Goal: Transaction & Acquisition: Obtain resource

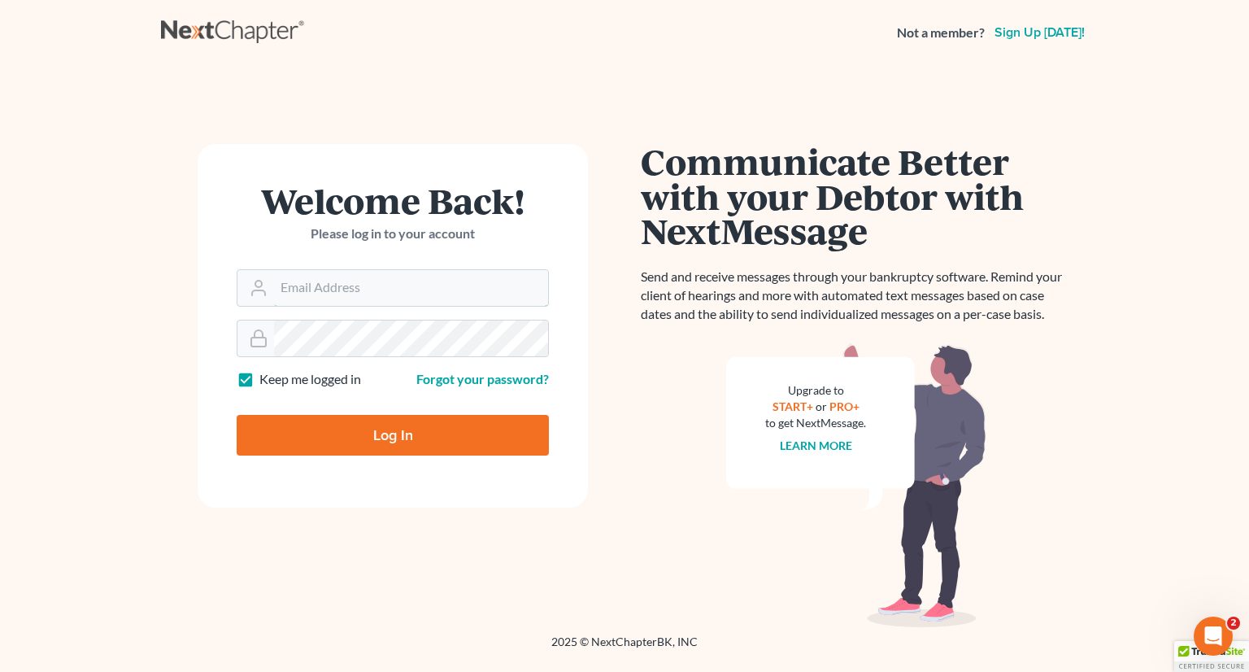
type input "[PERSON_NAME][EMAIL_ADDRESS][DOMAIN_NAME]"
click at [368, 443] on input "Log In" at bounding box center [393, 435] width 312 height 41
type input "Thinking..."
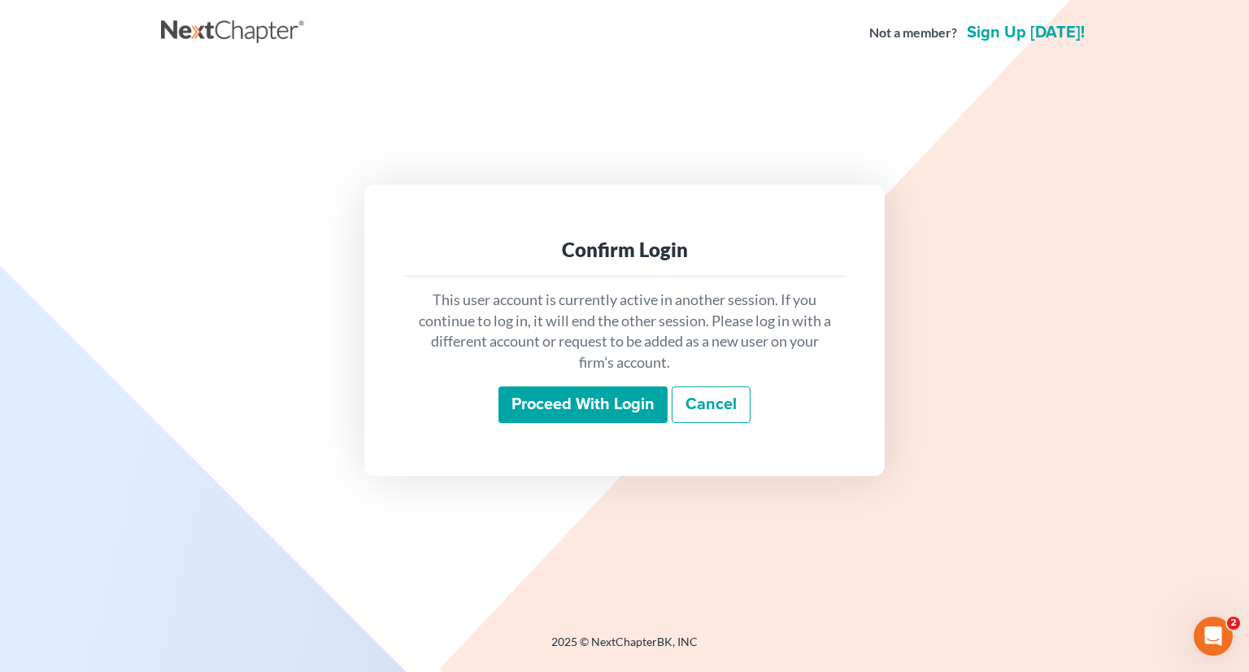
click at [566, 401] on input "Proceed with login" at bounding box center [583, 404] width 169 height 37
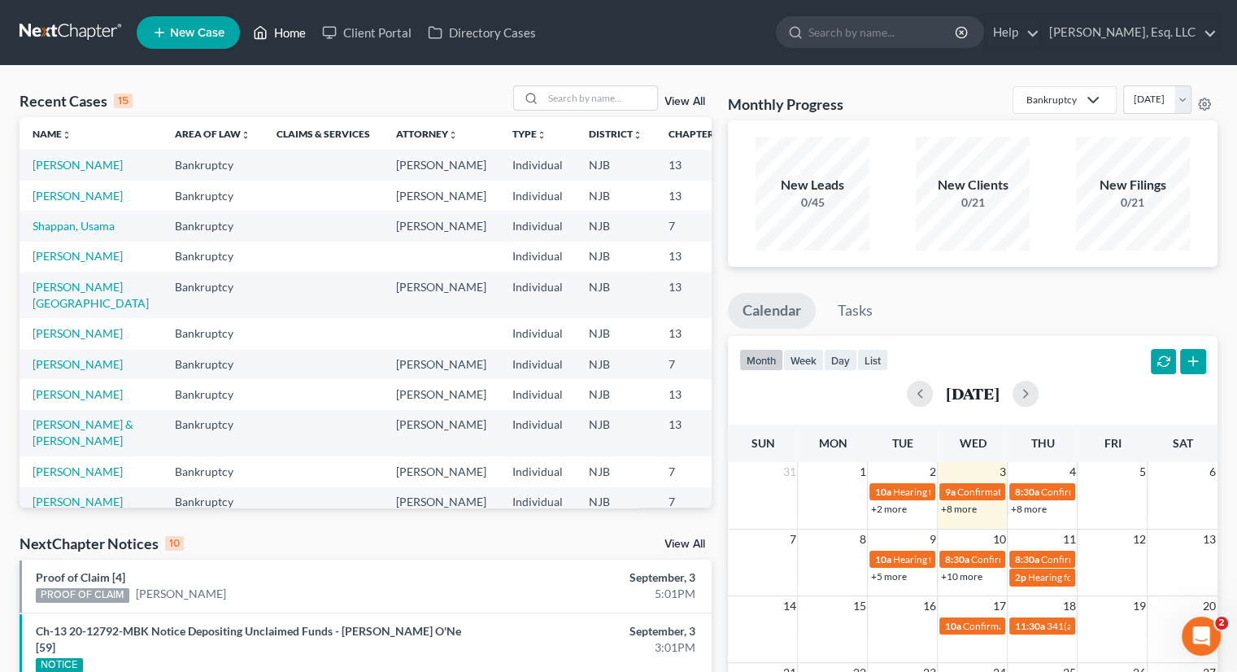
click at [286, 28] on link "Home" at bounding box center [279, 32] width 69 height 29
click at [576, 101] on input "search" at bounding box center [600, 98] width 114 height 24
type input "aita"
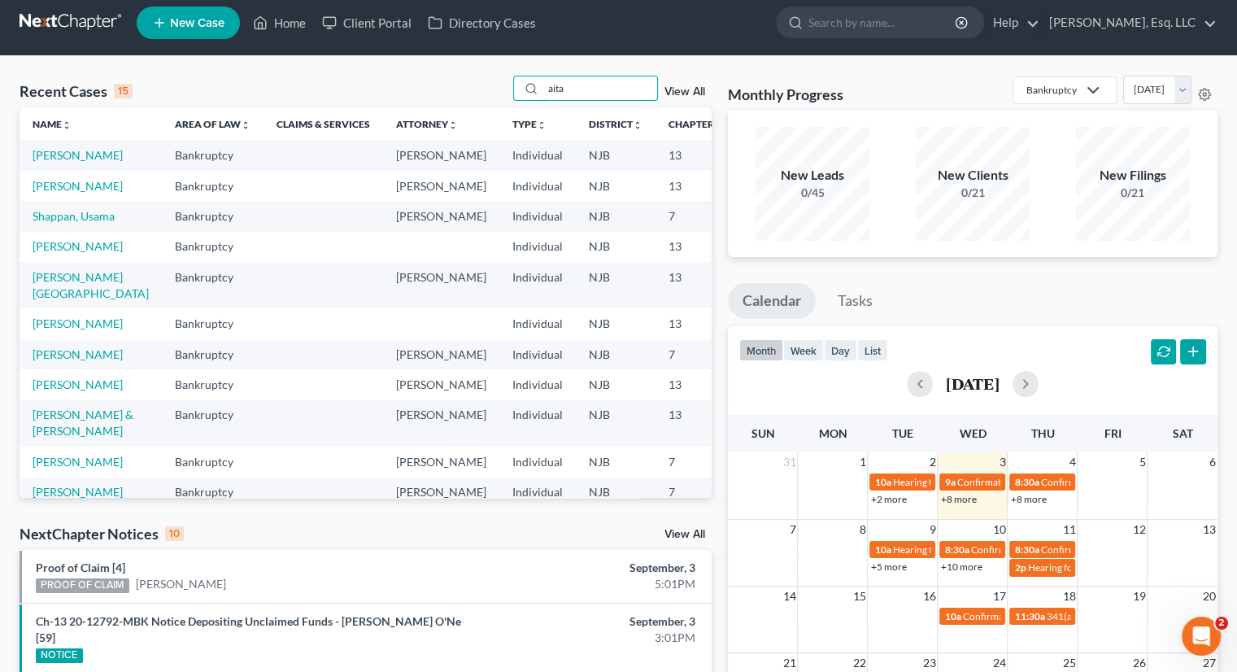
scroll to position [81, 0]
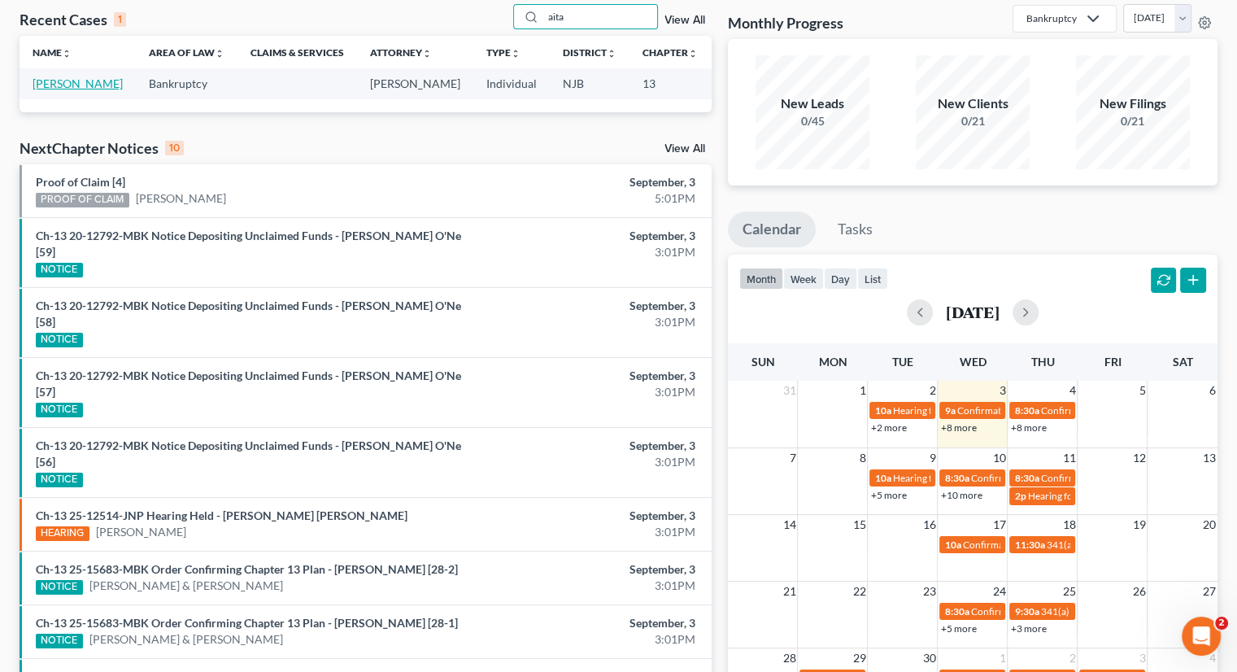
click at [36, 90] on link "[PERSON_NAME]" at bounding box center [78, 83] width 90 height 14
select select "6"
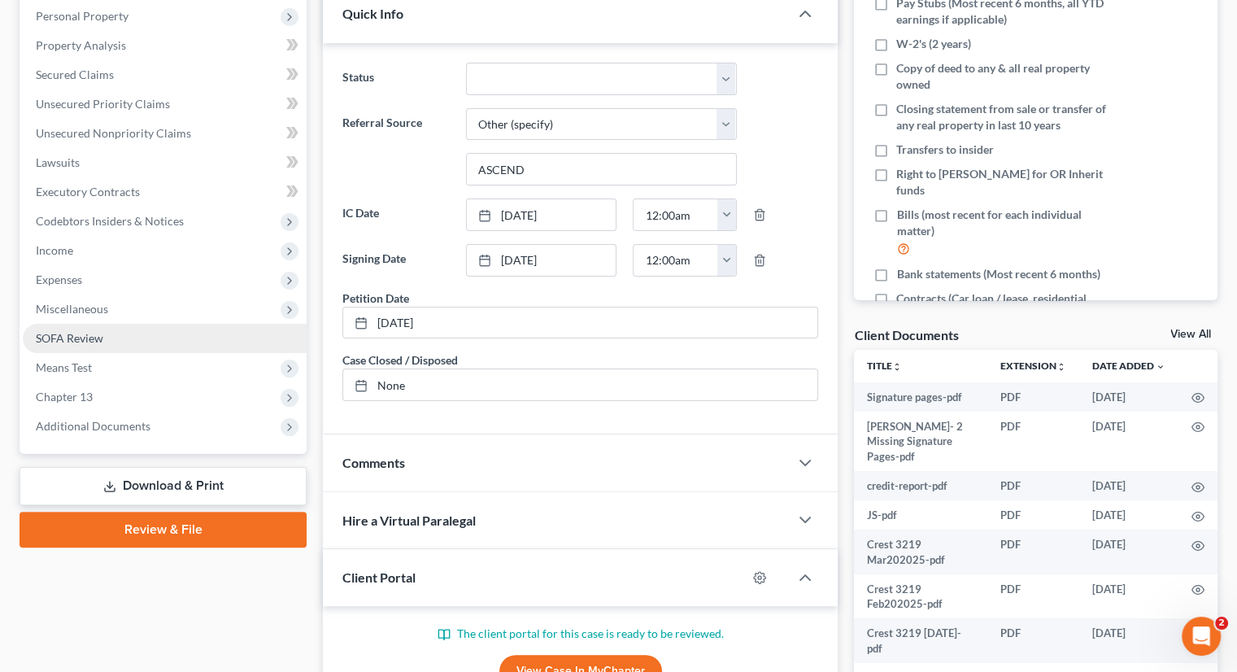
scroll to position [435, 0]
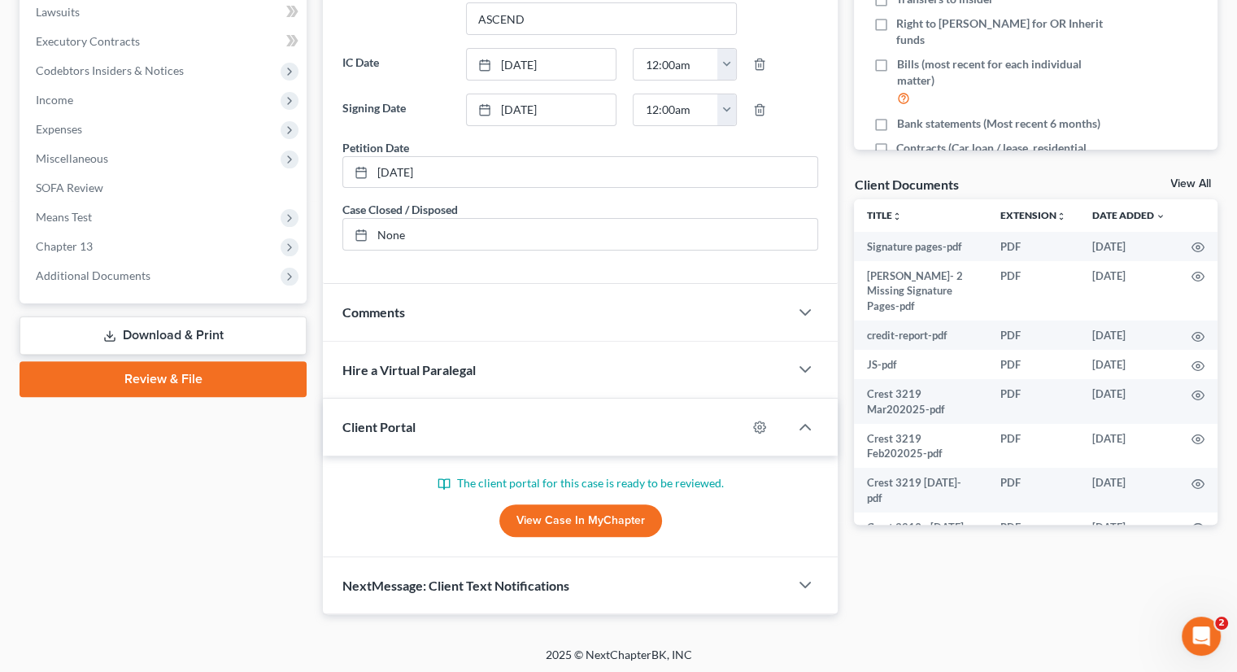
click at [176, 327] on link "Download & Print" at bounding box center [163, 335] width 287 height 38
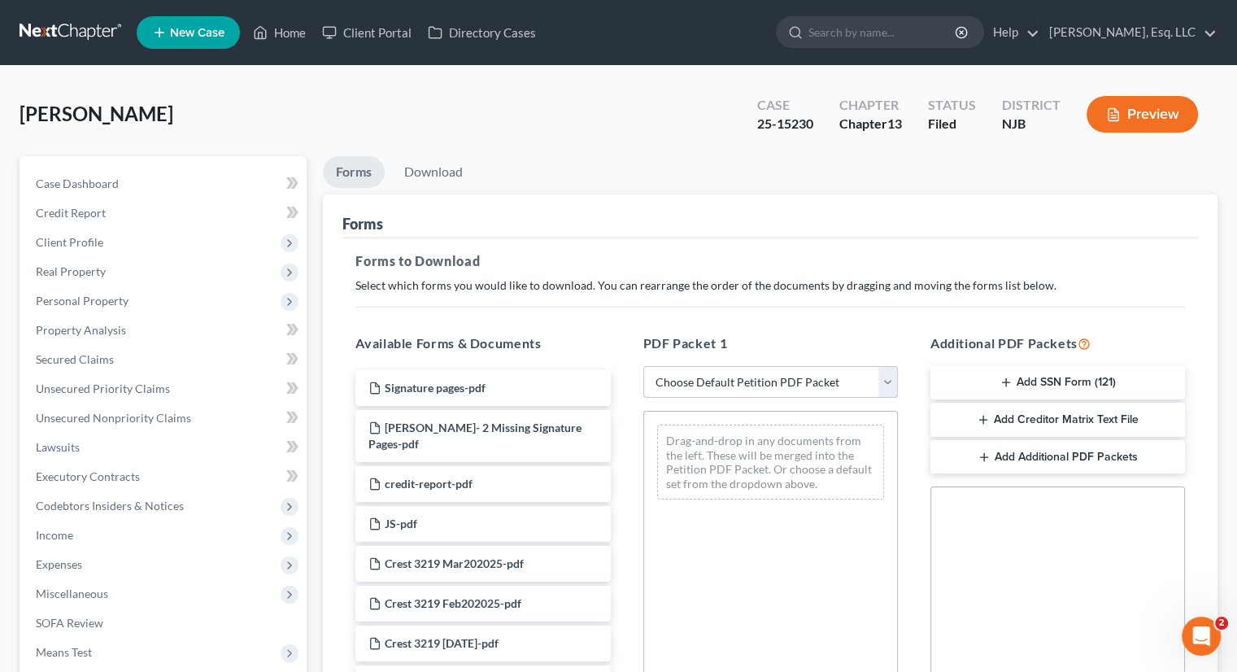
click at [872, 383] on select "Choose Default Petition PDF Packet Complete Bankruptcy Petition (all forms and …" at bounding box center [770, 382] width 255 height 33
select select "2"
click at [643, 366] on select "Choose Default Petition PDF Packet Complete Bankruptcy Petition (all forms and …" at bounding box center [770, 382] width 255 height 33
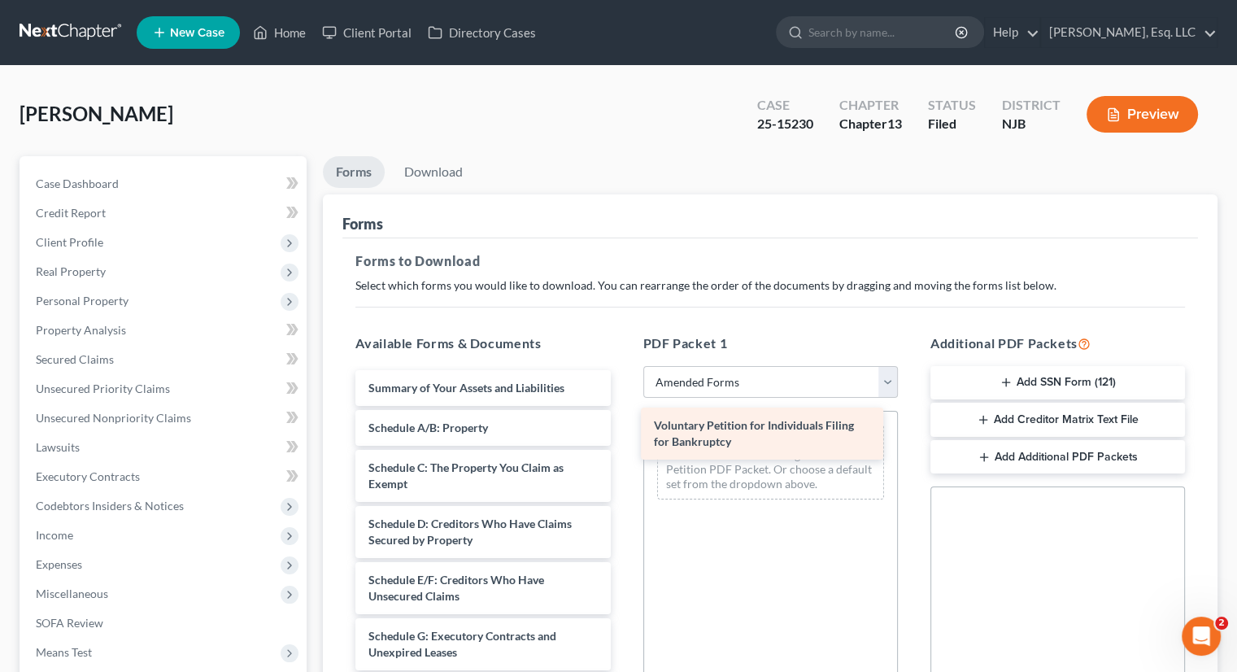
drag, startPoint x: 420, startPoint y: 386, endPoint x: 706, endPoint y: 425, distance: 288.1
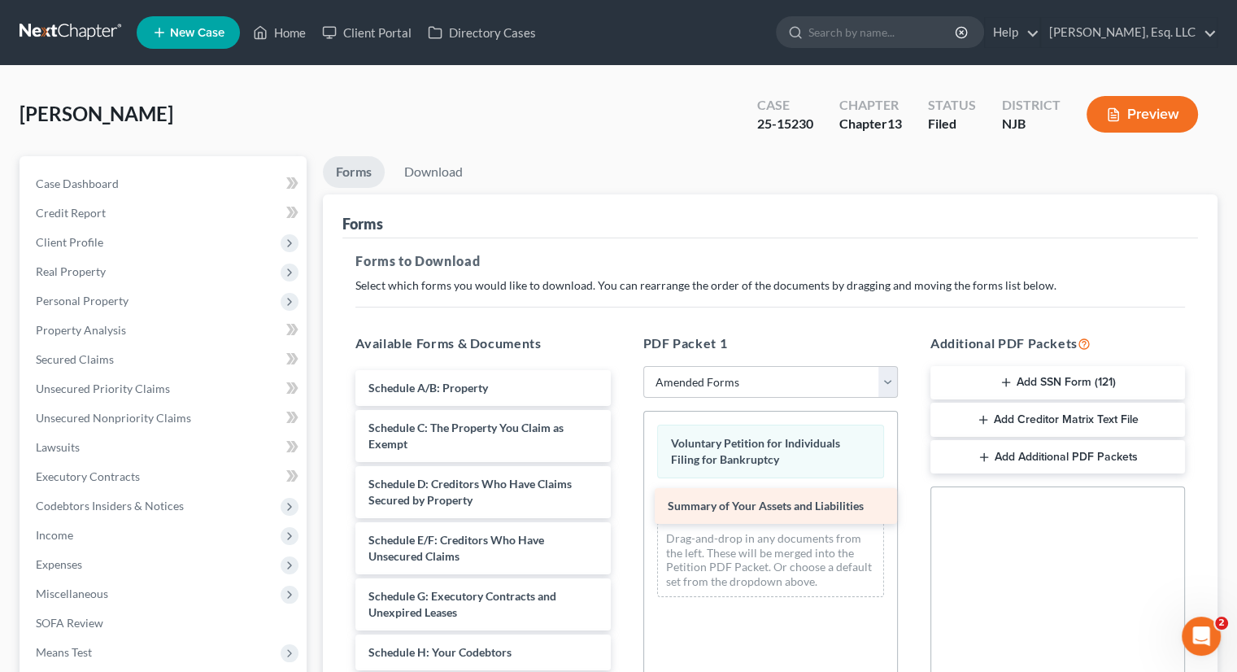
drag, startPoint x: 410, startPoint y: 390, endPoint x: 709, endPoint y: 510, distance: 322.3
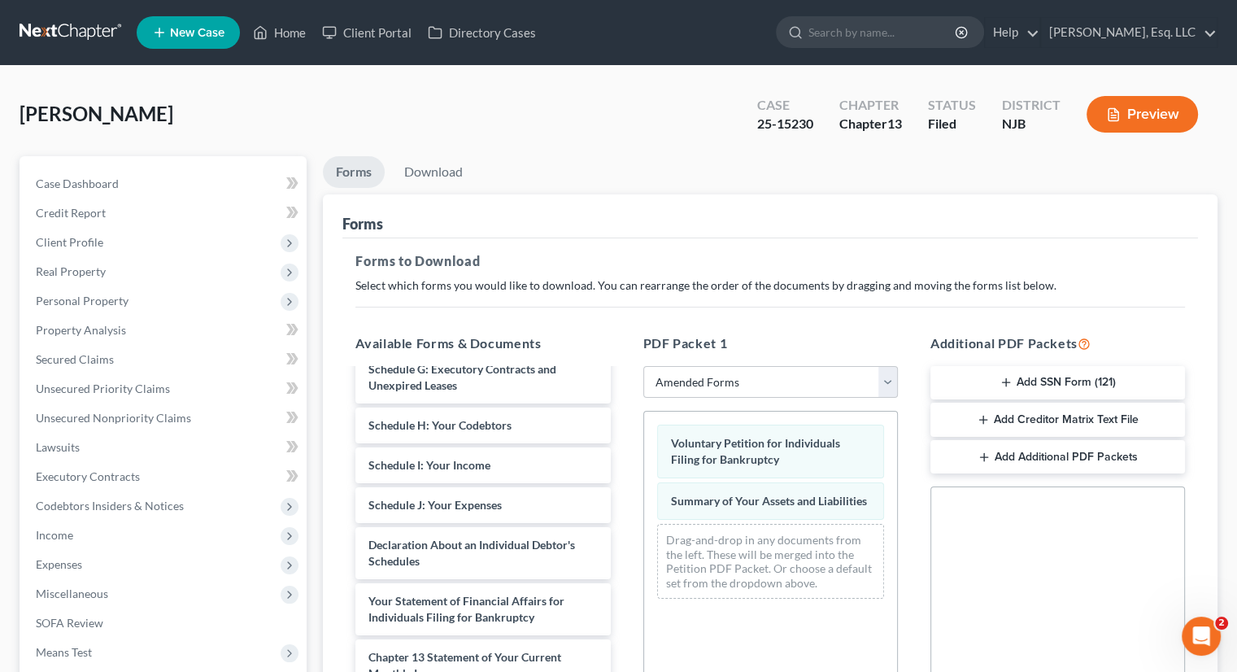
scroll to position [244, 0]
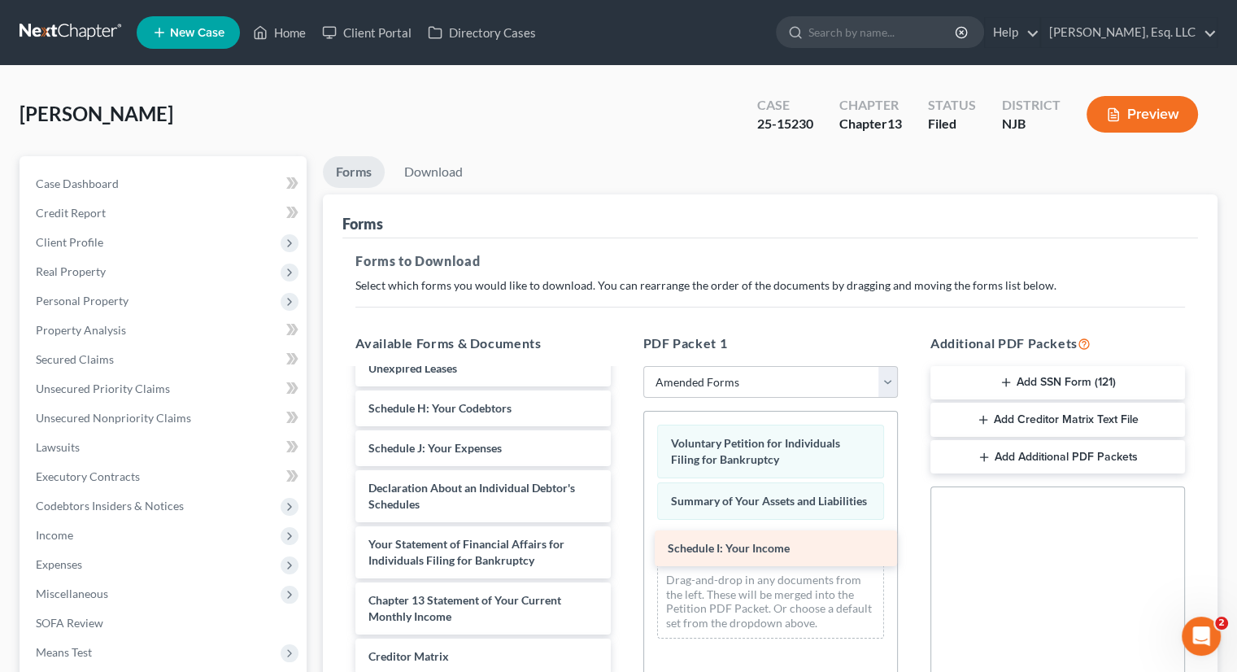
drag, startPoint x: 422, startPoint y: 446, endPoint x: 721, endPoint y: 547, distance: 316.1
click at [623, 547] on div "Schedule I: Your Income Schedule A/B: Property Schedule C: The Property You Cla…" at bounding box center [482, 468] width 281 height 684
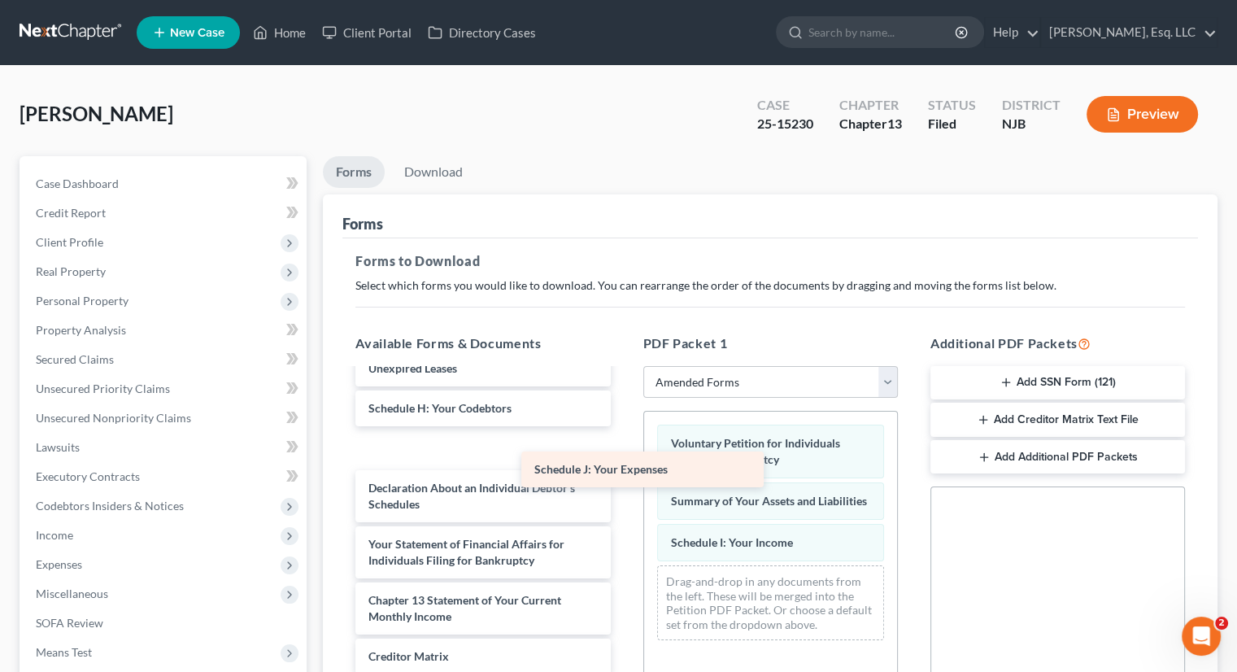
scroll to position [205, 0]
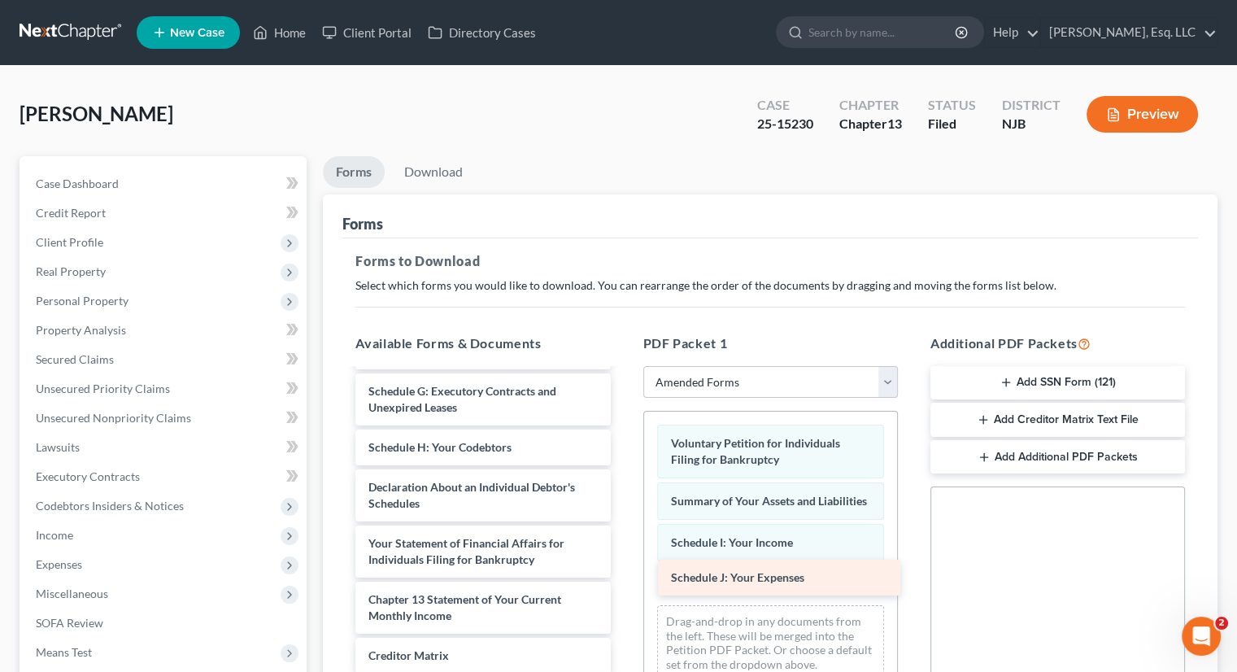
drag, startPoint x: 418, startPoint y: 440, endPoint x: 718, endPoint y: 571, distance: 327.4
click at [623, 571] on div "Schedule J: Your Expenses Schedule A/B: Property Schedule C: The Property You C…" at bounding box center [482, 487] width 281 height 644
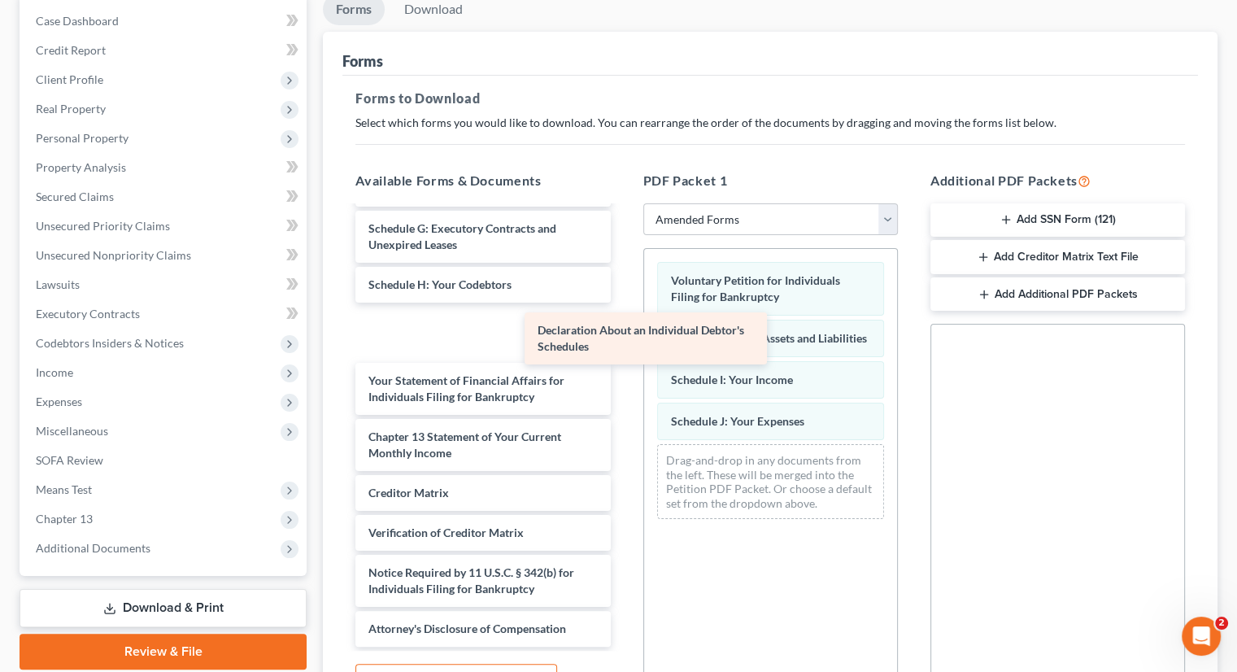
scroll to position [148, 0]
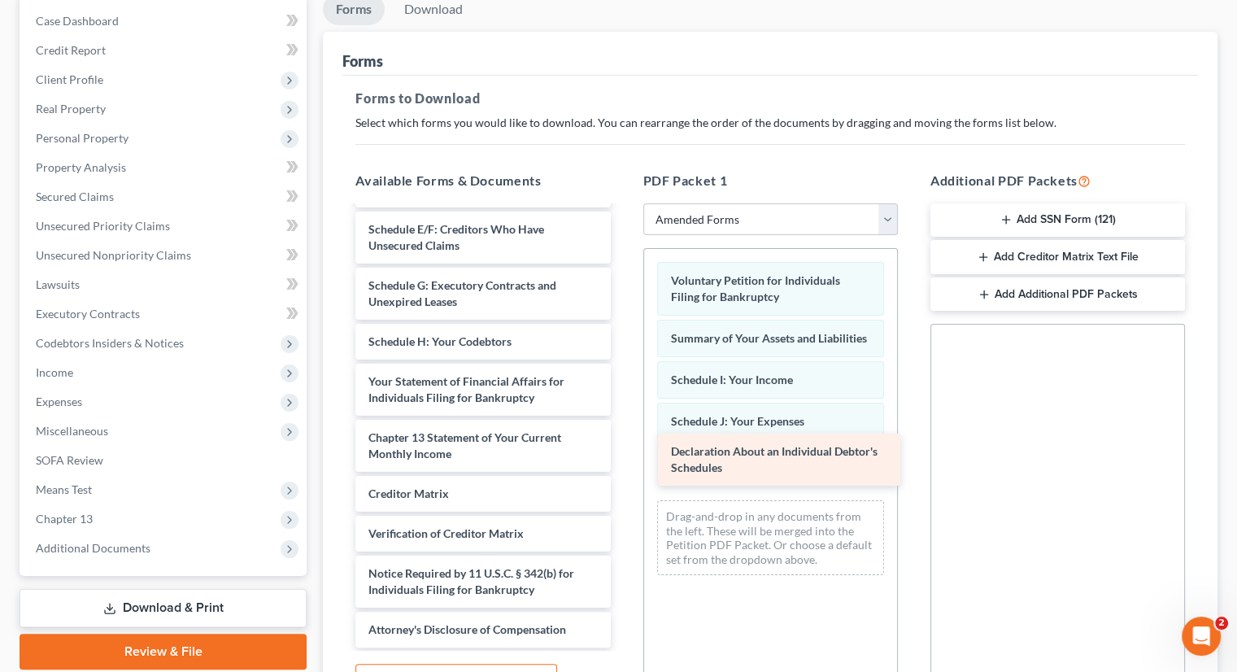
drag, startPoint x: 413, startPoint y: 325, endPoint x: 716, endPoint y: 454, distance: 328.7
click at [623, 454] on div "Declaration About an Individual Debtor's Schedules Schedule A/B: Property Sched…" at bounding box center [482, 353] width 281 height 588
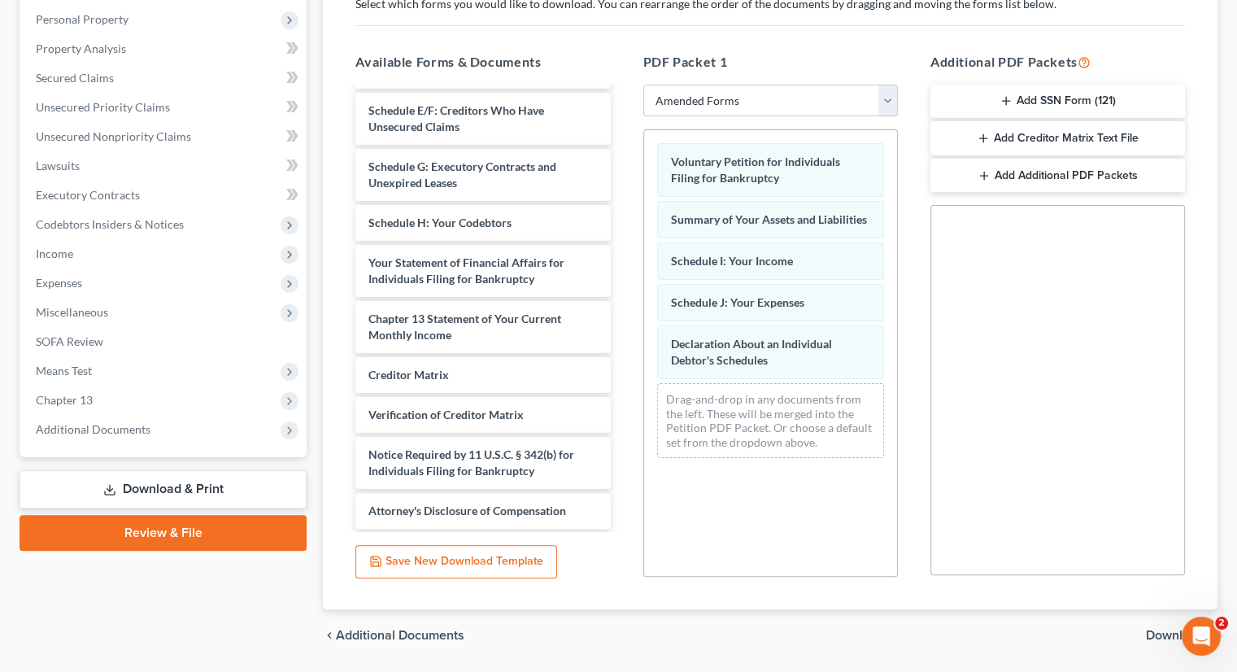
scroll to position [332, 0]
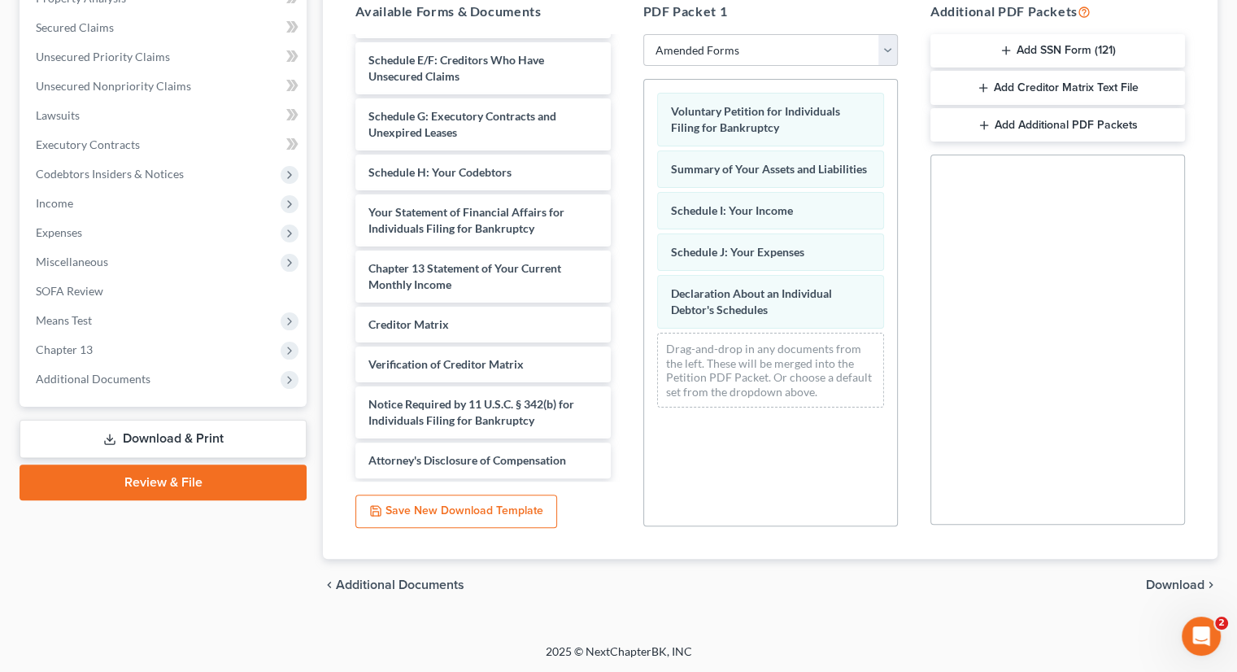
click at [1171, 583] on span "Download" at bounding box center [1175, 584] width 59 height 13
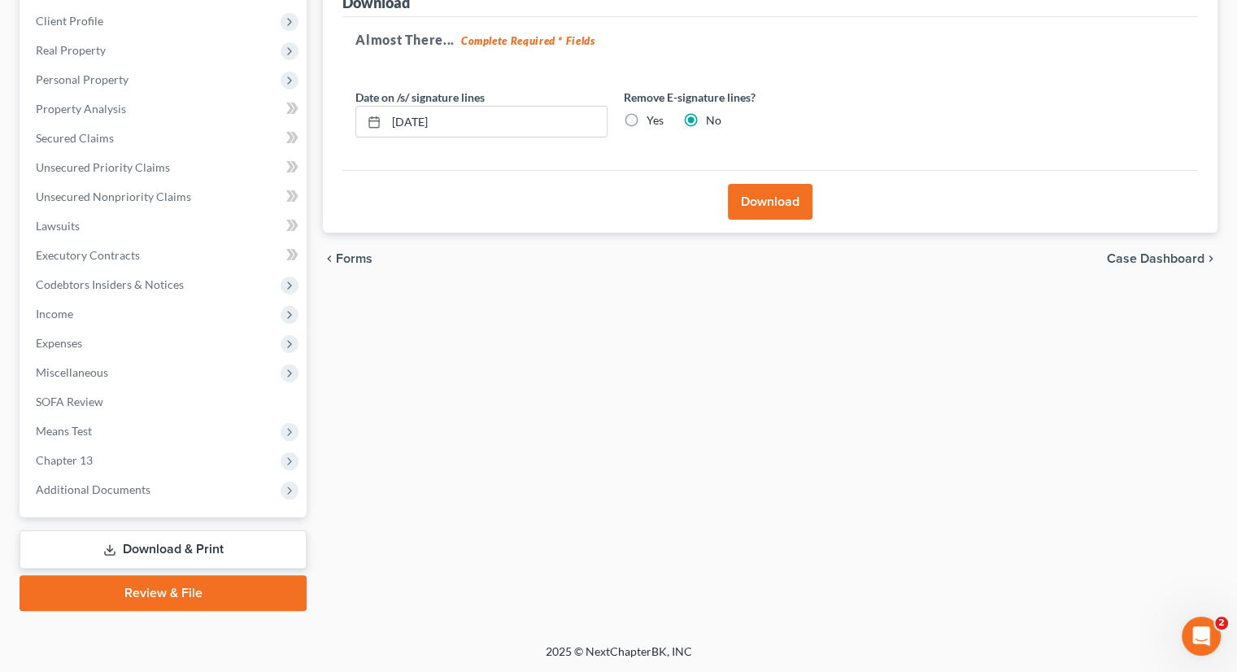
click at [781, 208] on button "Download" at bounding box center [770, 202] width 85 height 36
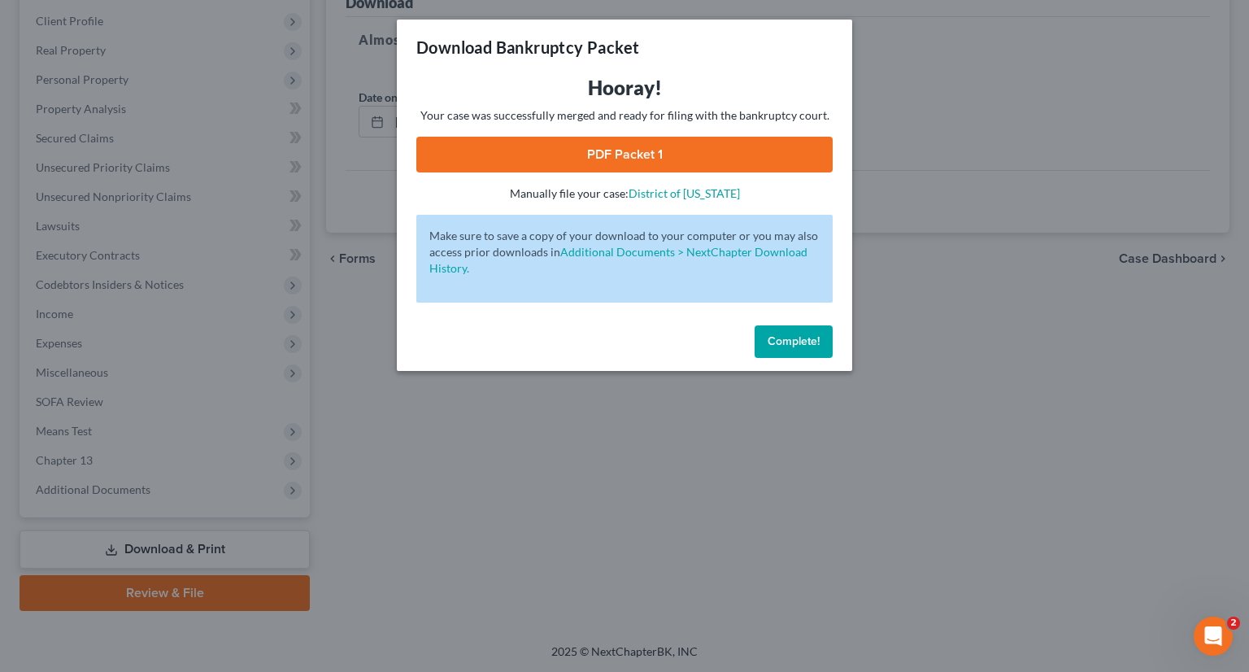
click at [665, 149] on link "PDF Packet 1" at bounding box center [624, 155] width 416 height 36
click at [784, 343] on span "Complete!" at bounding box center [794, 341] width 52 height 14
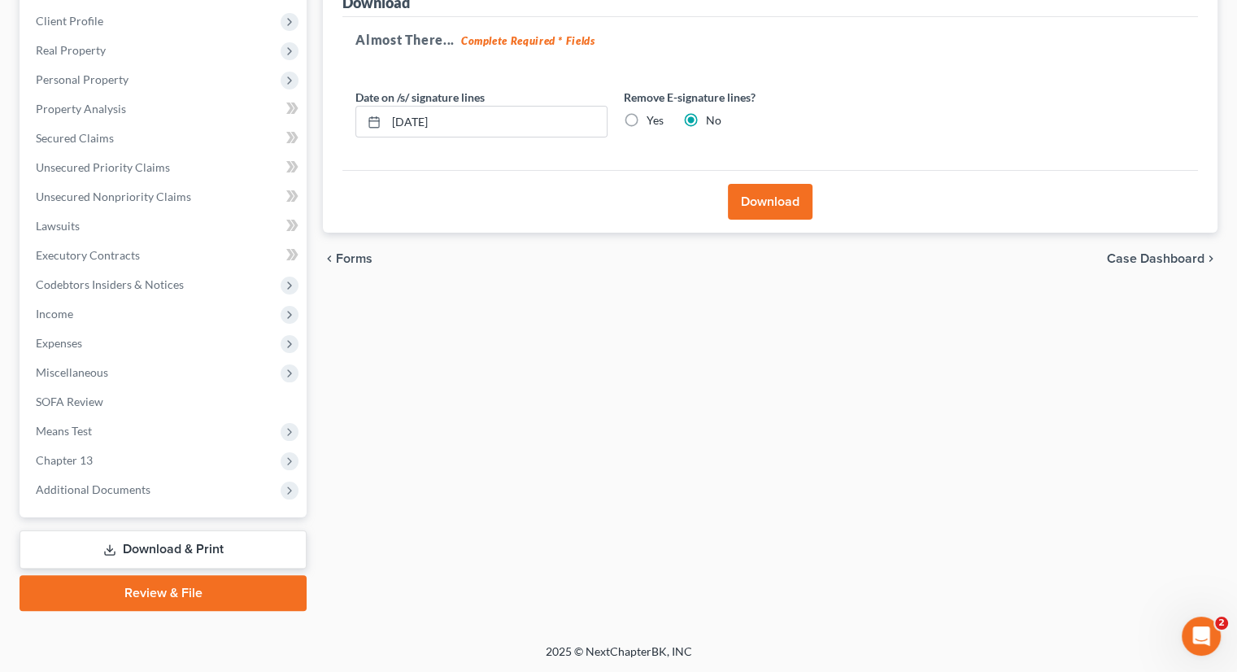
click at [769, 196] on button "Download" at bounding box center [770, 202] width 85 height 36
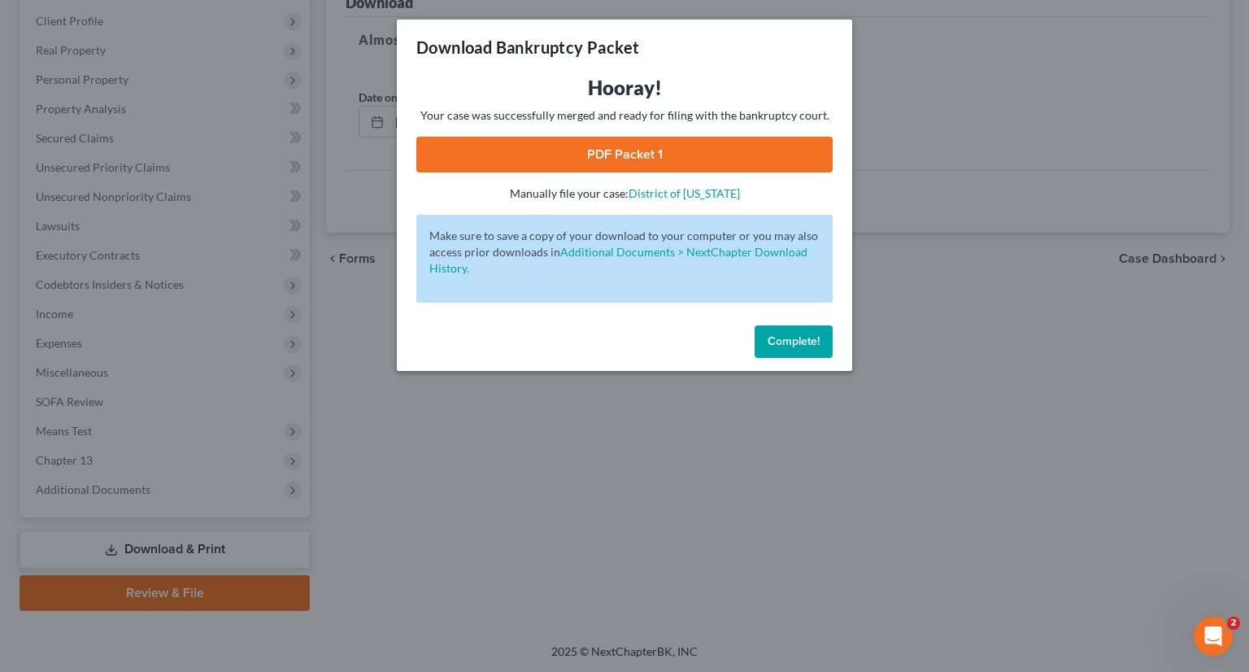
click at [795, 340] on span "Complete!" at bounding box center [794, 341] width 52 height 14
